Goal: Information Seeking & Learning: Learn about a topic

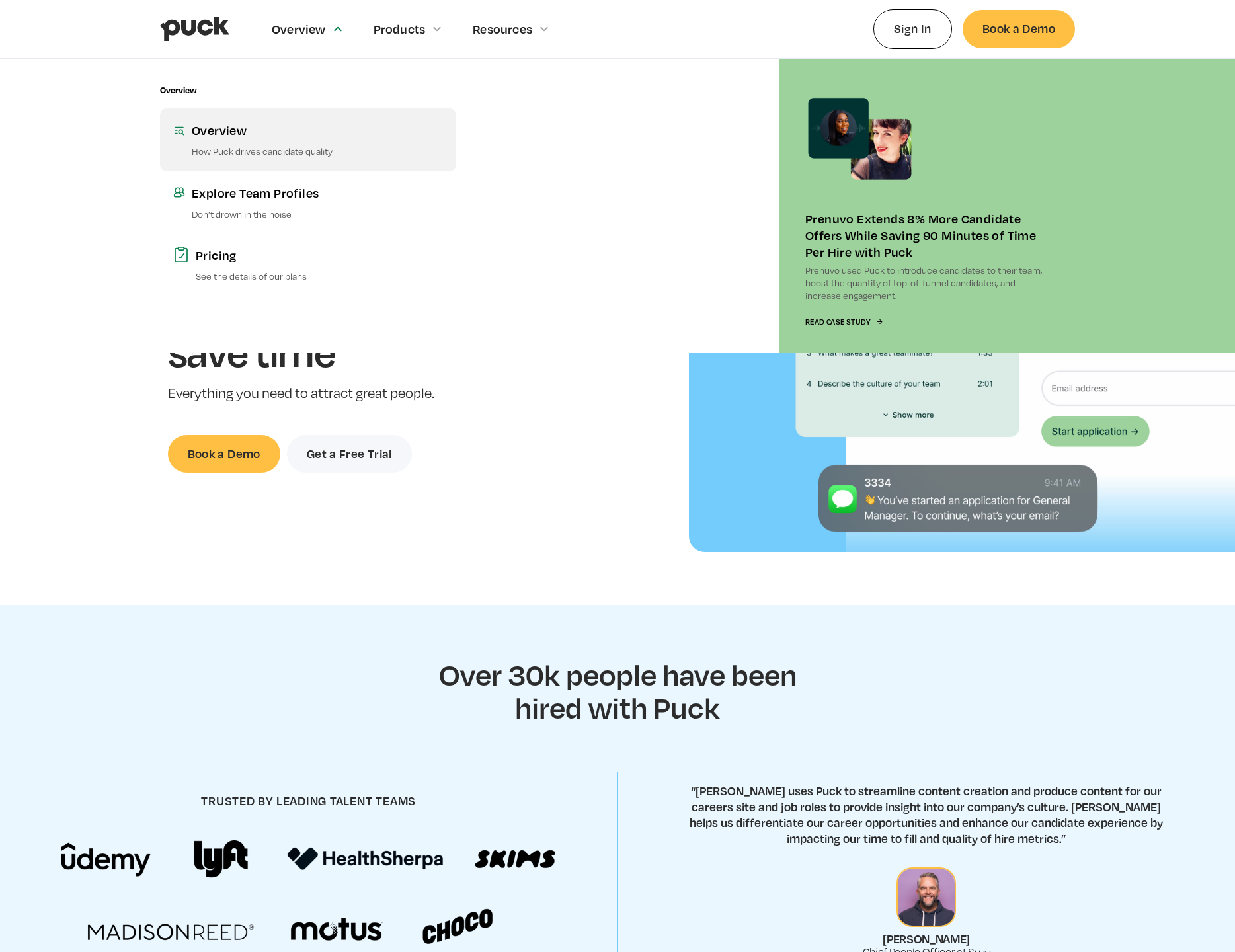
click at [220, 133] on div "Overview" at bounding box center [317, 129] width 251 height 16
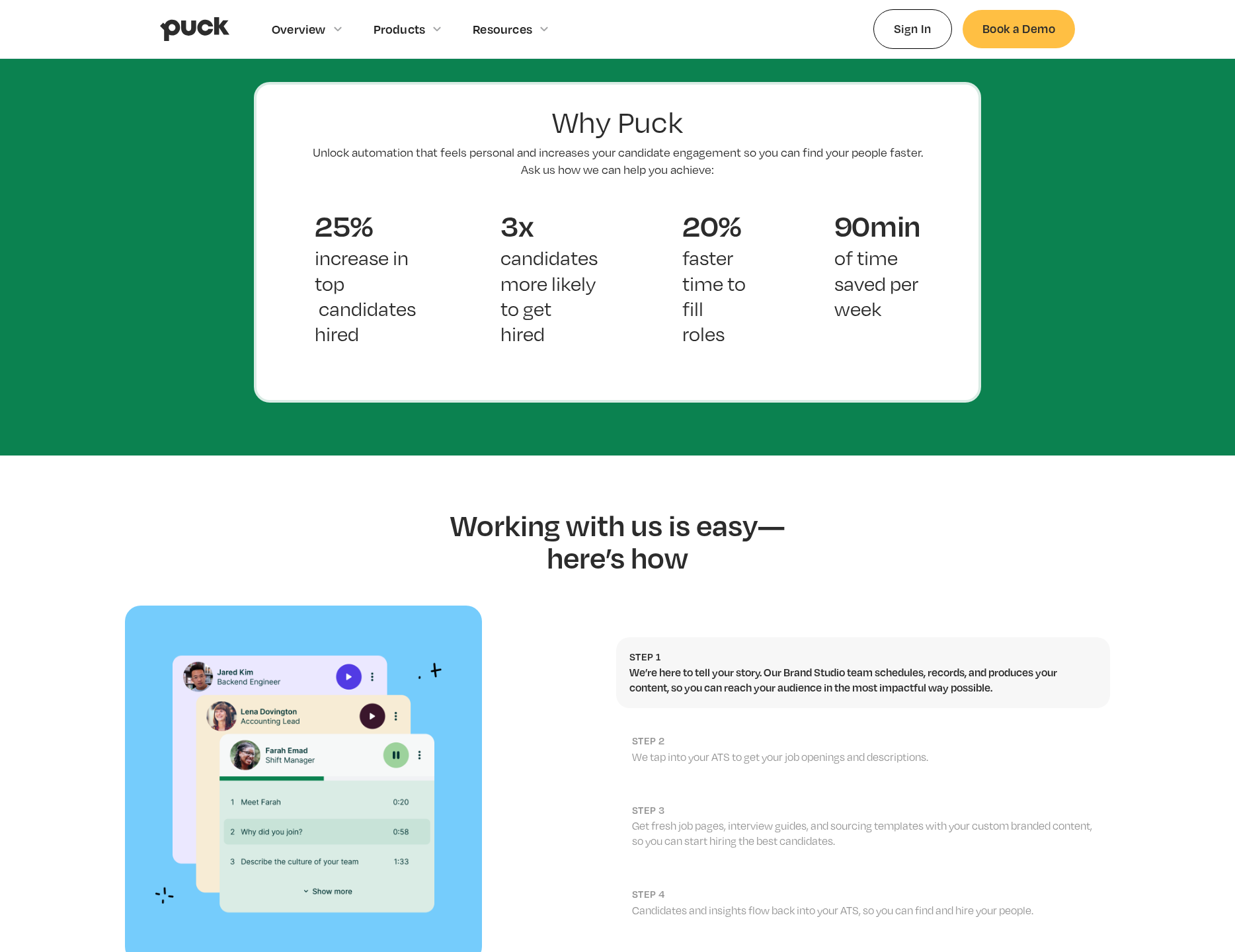
scroll to position [917, 0]
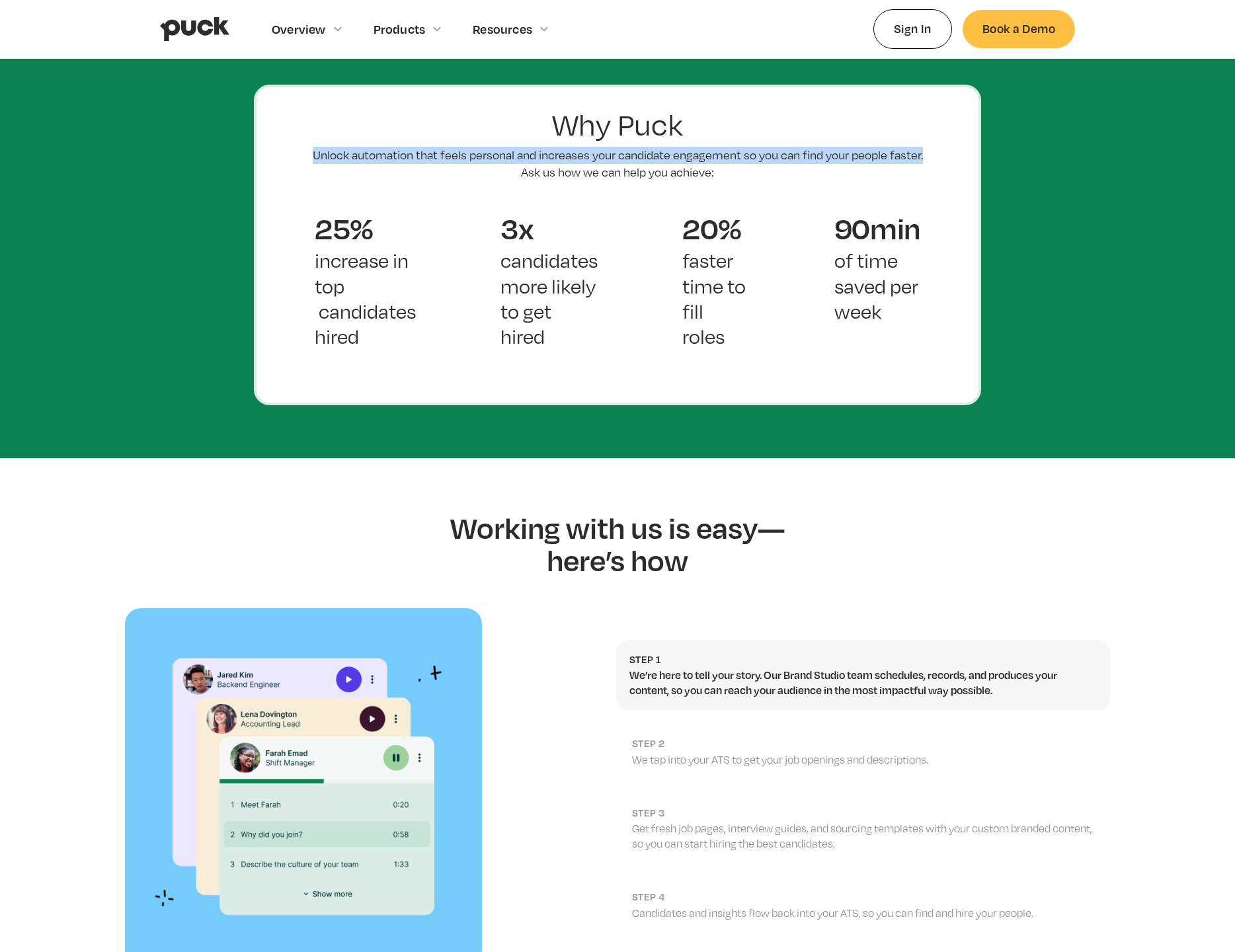
drag, startPoint x: 300, startPoint y: 131, endPoint x: 929, endPoint y: 126, distance: 629.0
click at [929, 126] on div "Why Puck Unlock automation that feels personal and increases your candidate eng…" at bounding box center [618, 245] width 727 height 320
copy p "Unlock automation that feels personal and increases your candidate engagement s…"
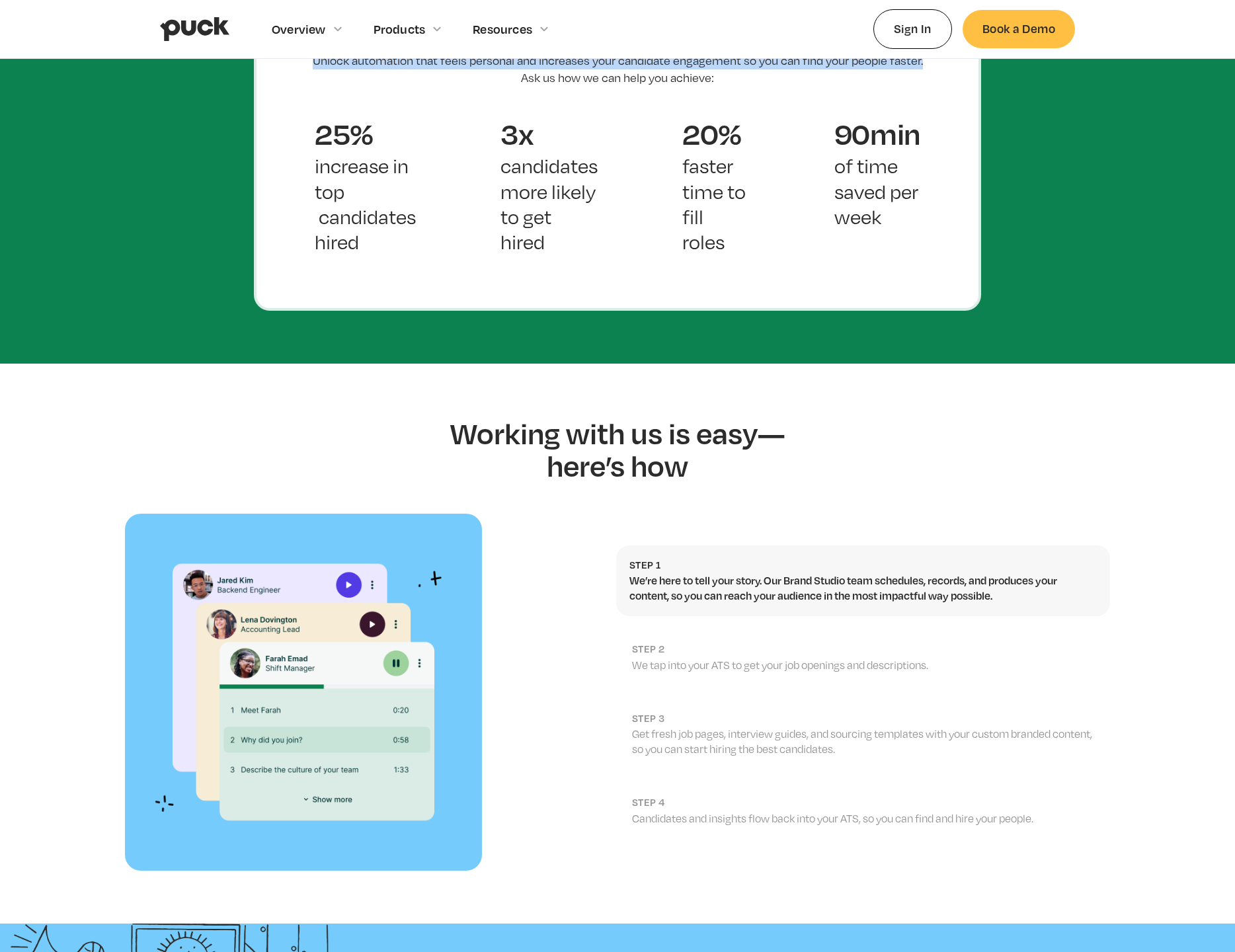
scroll to position [1136, 0]
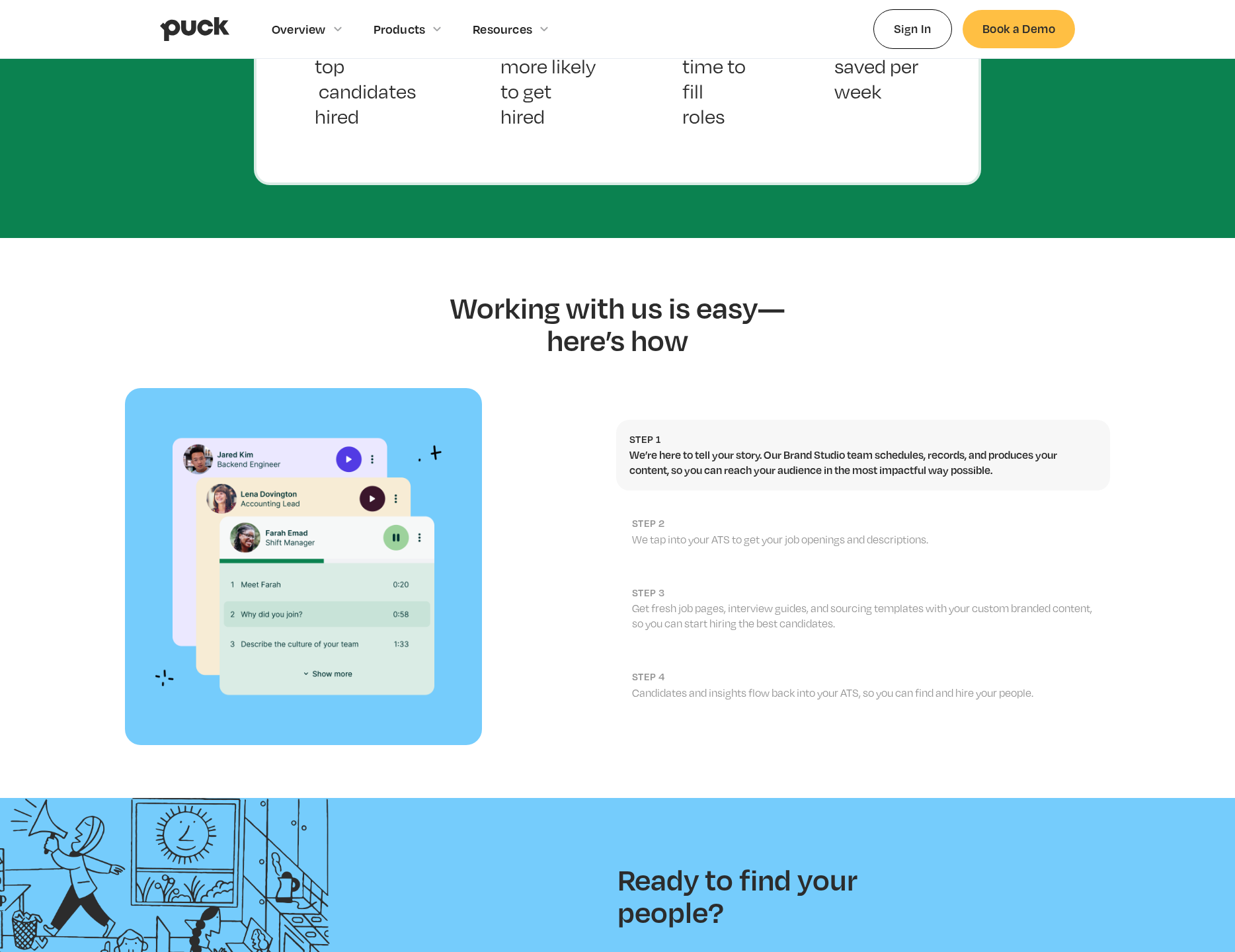
click at [1031, 532] on p "We tap into your ATS to get your job openings and descriptions." at bounding box center [865, 539] width 464 height 15
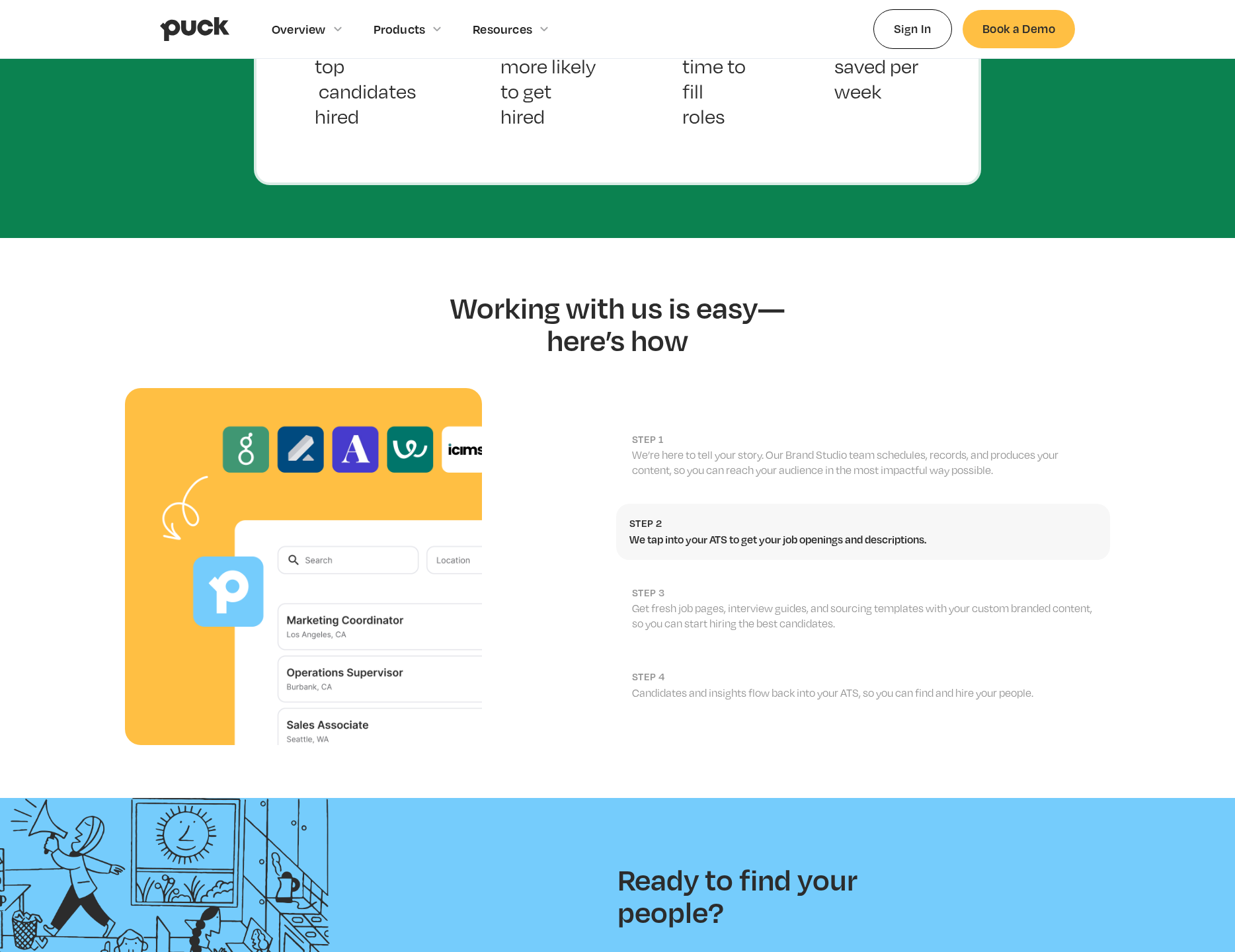
click at [1064, 601] on p "Get fresh job pages, interview guides, and sourcing templates with your custom …" at bounding box center [865, 616] width 464 height 30
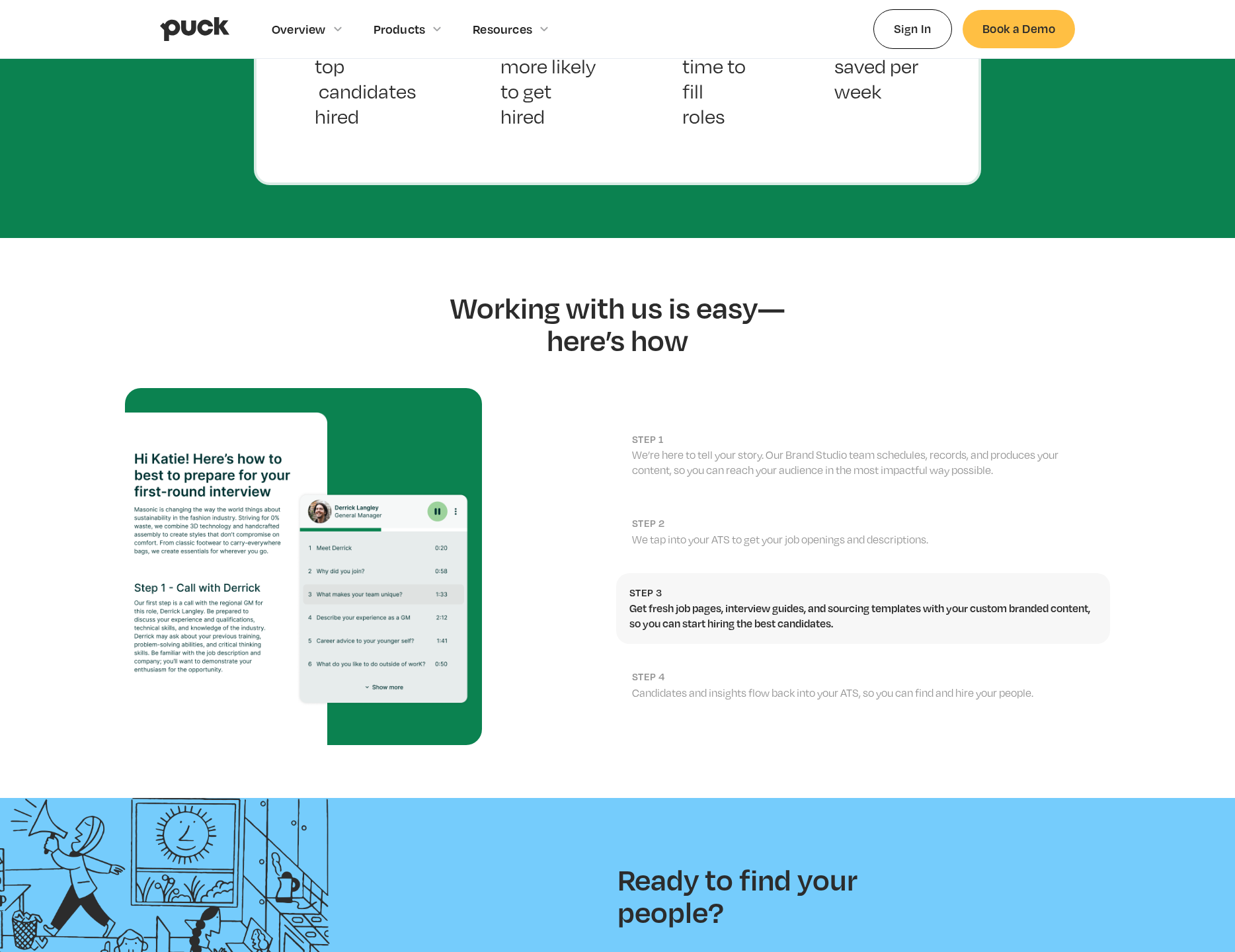
click at [1091, 658] on link "step 4 Candidates and insights flow back into your ATS, so you can find and hir…" at bounding box center [862, 686] width 494 height 57
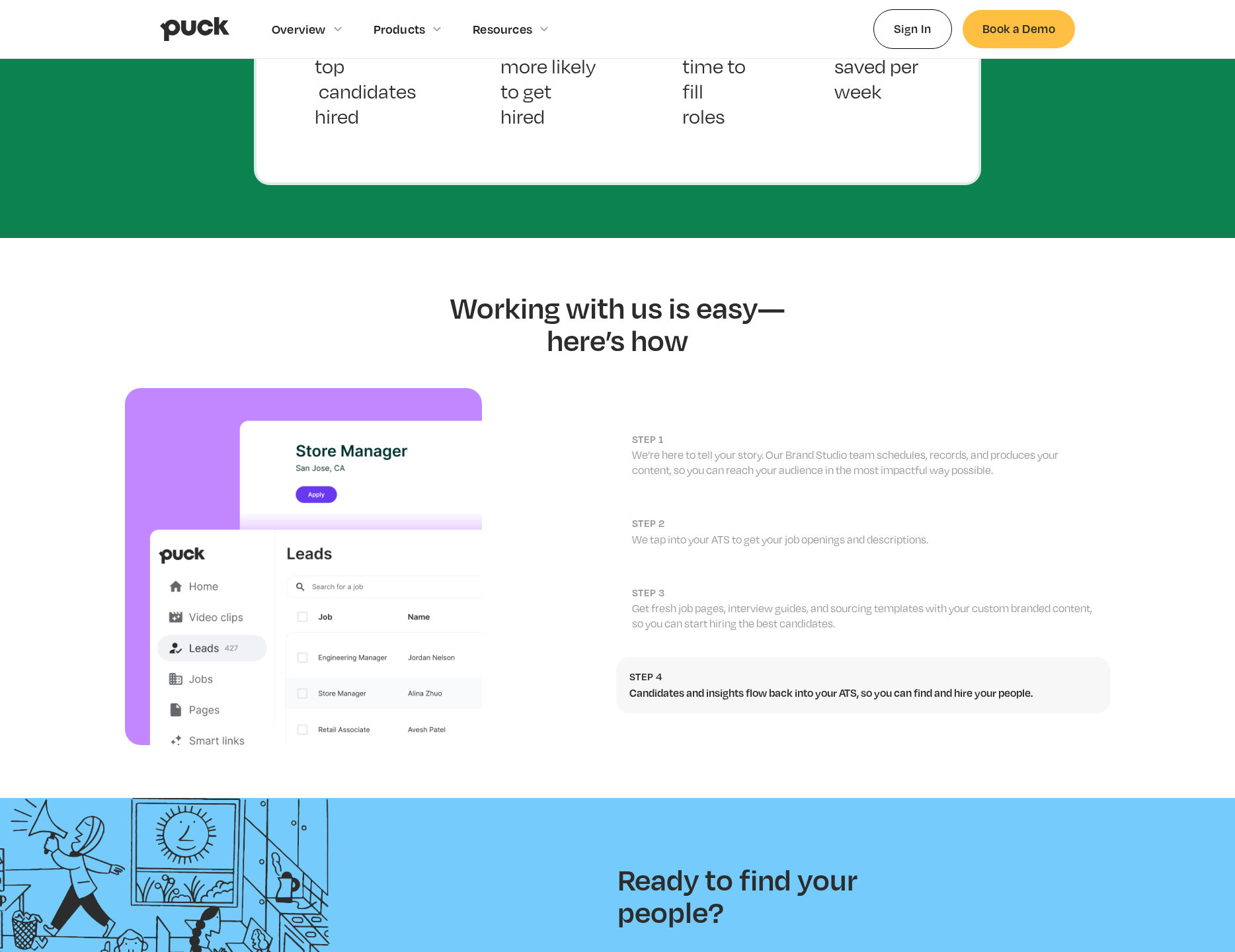
click at [1086, 447] on p "We’re here to tell your story. Our Brand Studio team schedules, records, and pr…" at bounding box center [865, 462] width 464 height 30
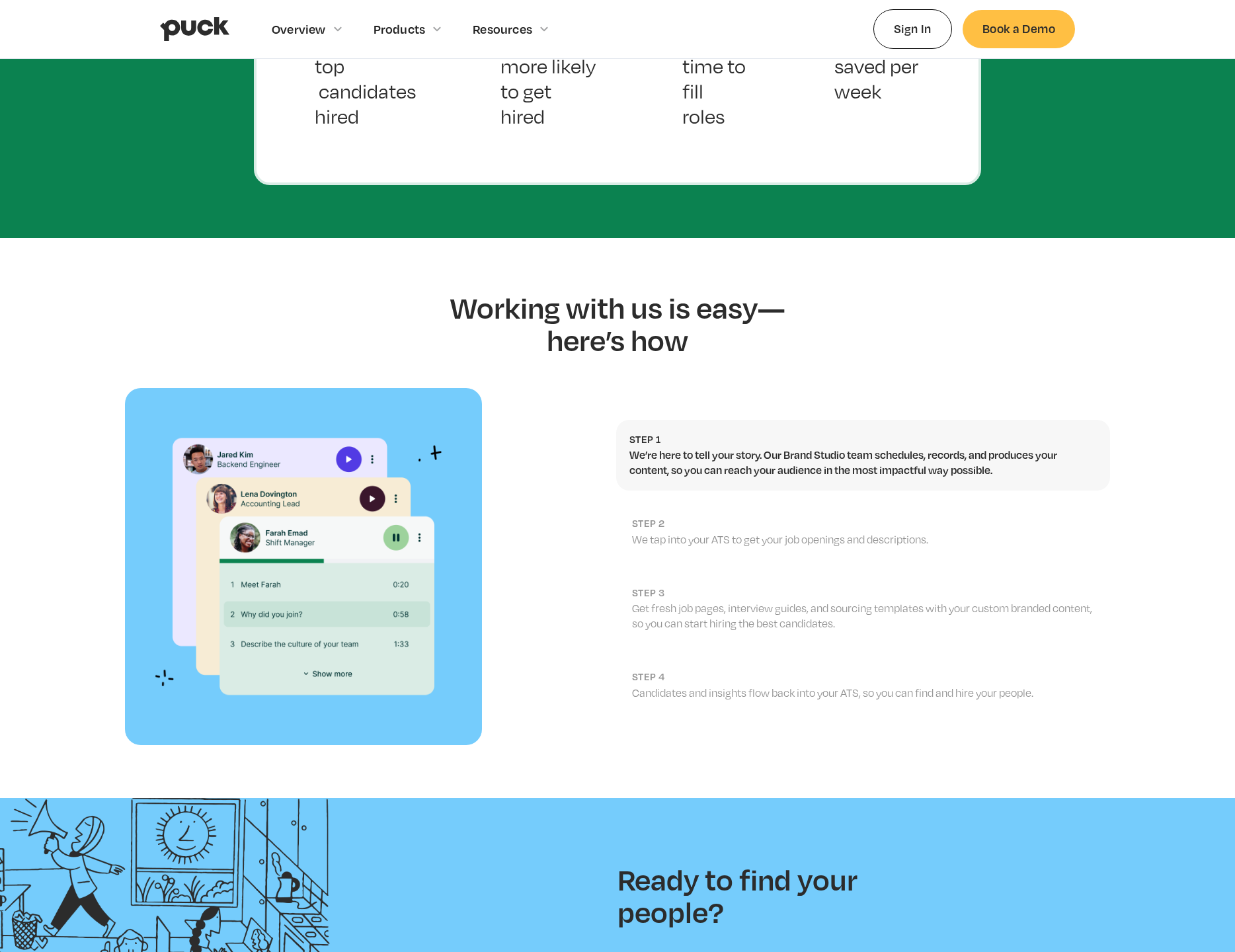
click at [1081, 504] on link "step 2 We tap into your ATS to get your job openings and descriptions." at bounding box center [862, 532] width 494 height 57
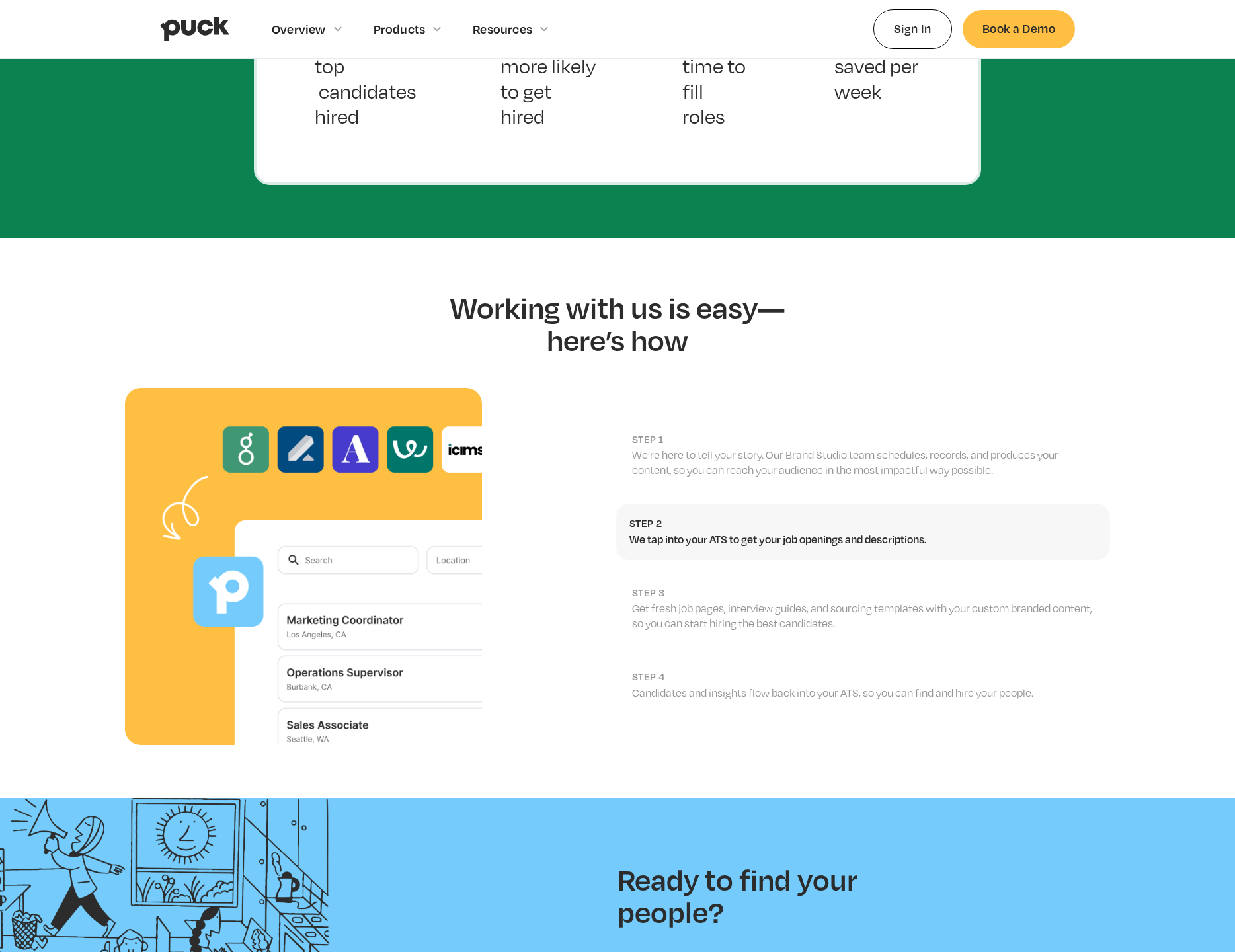
click at [1082, 574] on link "step 3 Get fresh job pages, interview guides, and sourcing templates with your …" at bounding box center [862, 609] width 494 height 71
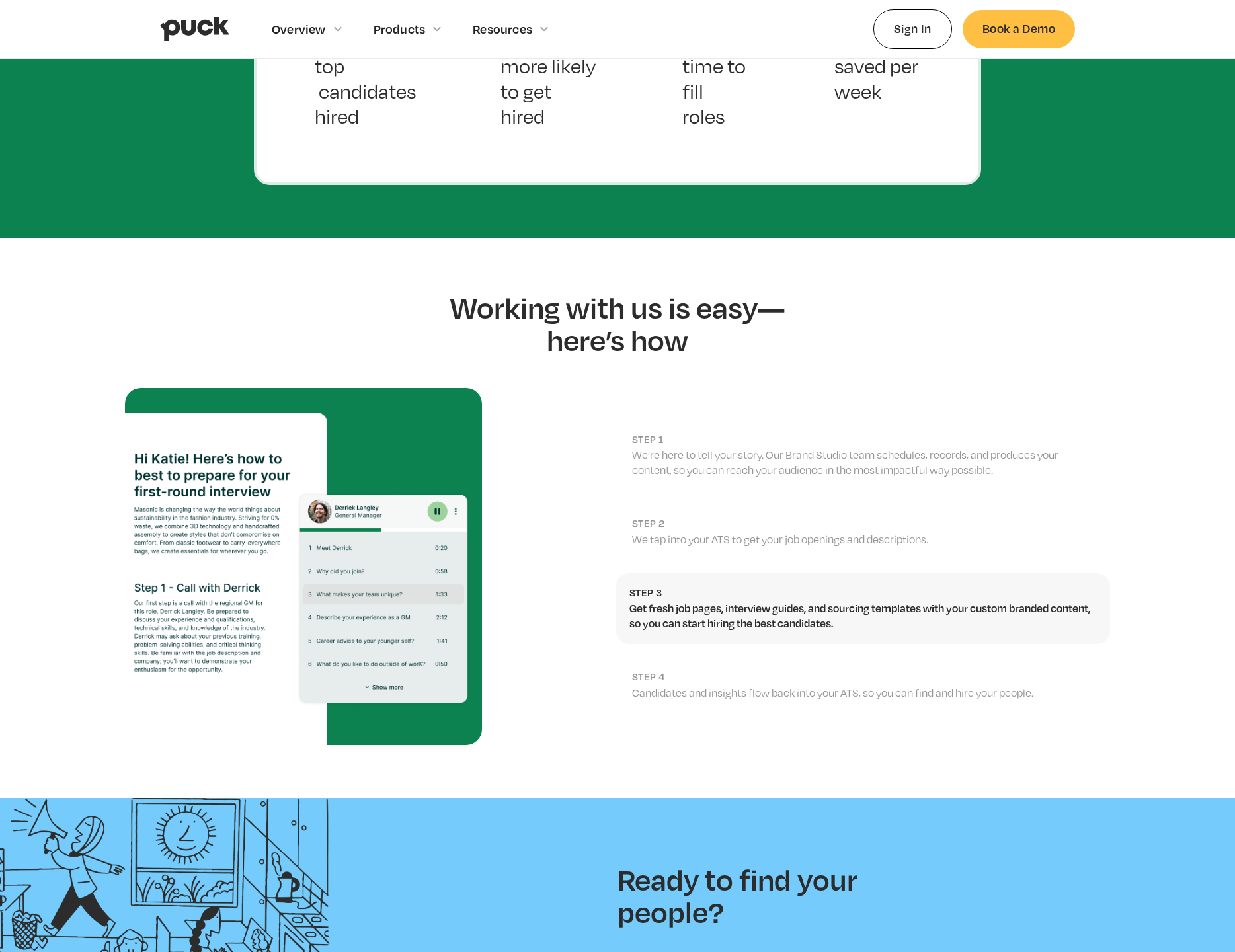
click at [1073, 670] on h2 "step 4" at bounding box center [865, 677] width 464 height 13
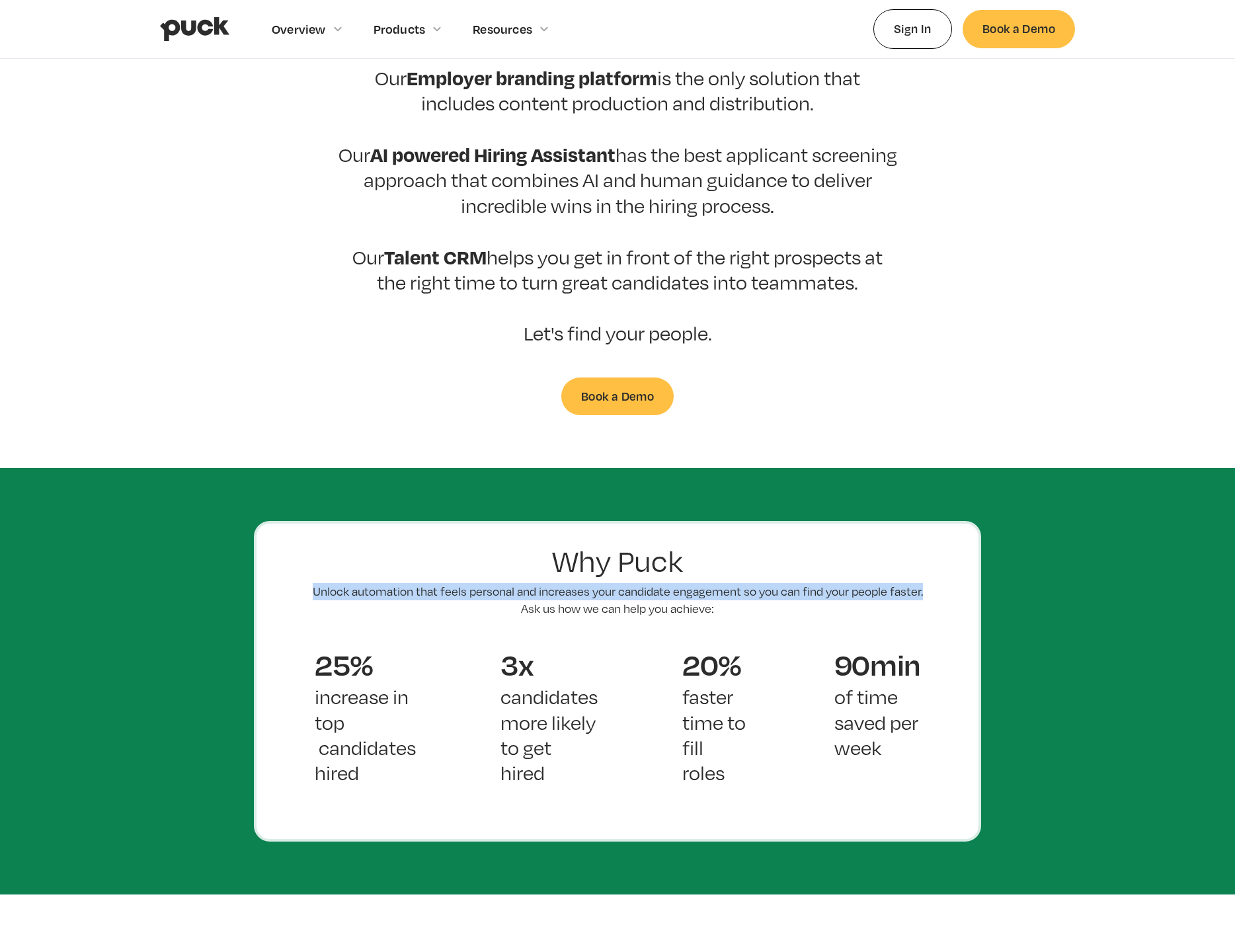
scroll to position [543, 0]
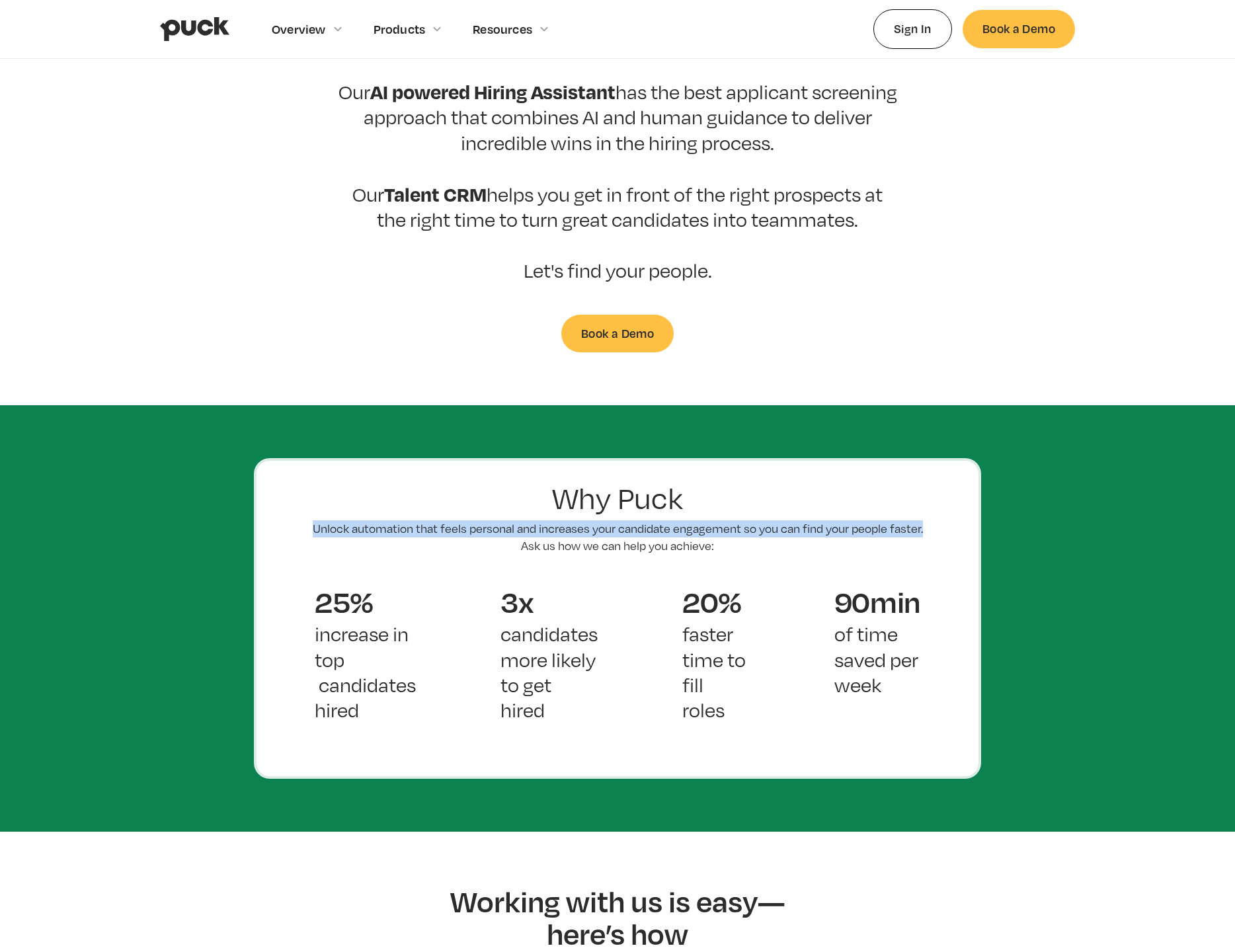
click at [351, 520] on p "Unlock automation that feels personal and increases your candidate engagement s…" at bounding box center [618, 537] width 621 height 34
click at [199, 439] on section "Why Puck Unlock automation that feels personal and increases your candidate eng…" at bounding box center [618, 618] width 1235 height 426
click at [191, 363] on body "Overview Overview Overview How Puck drives candidate quality Explore Team Profi…" at bounding box center [618, 791] width 1235 height 2669
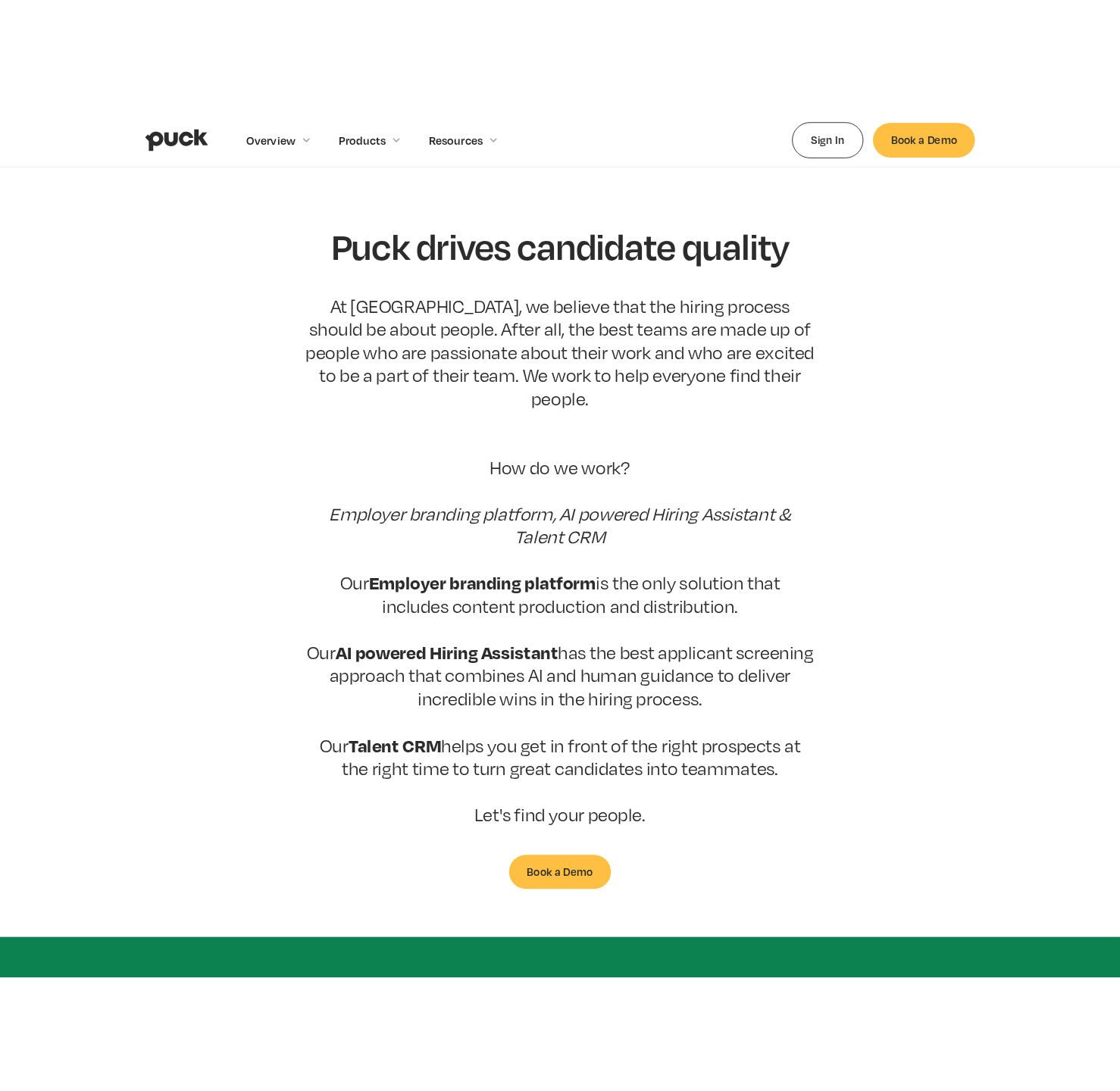
scroll to position [0, 0]
